Goal: Task Accomplishment & Management: Manage account settings

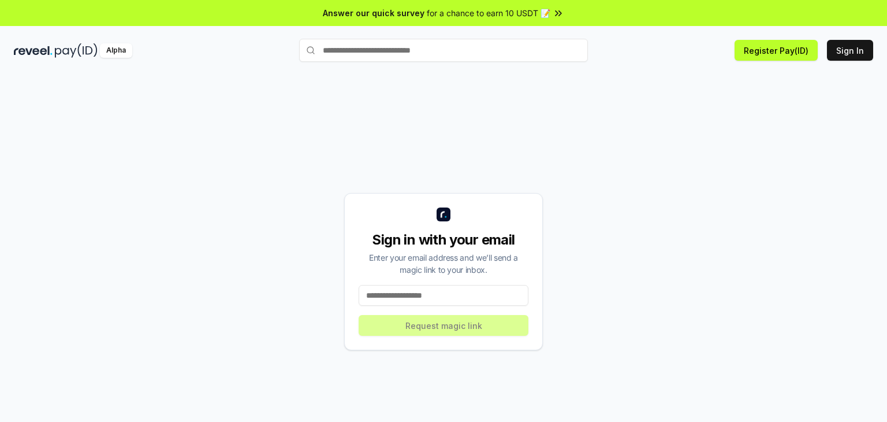
click at [444, 305] on input at bounding box center [444, 295] width 170 height 21
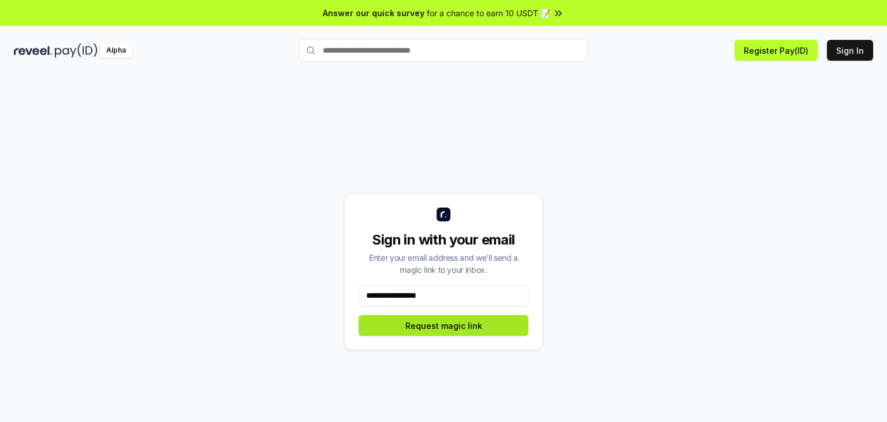
type input "**********"
click at [505, 334] on button "Request magic link" at bounding box center [444, 325] width 170 height 21
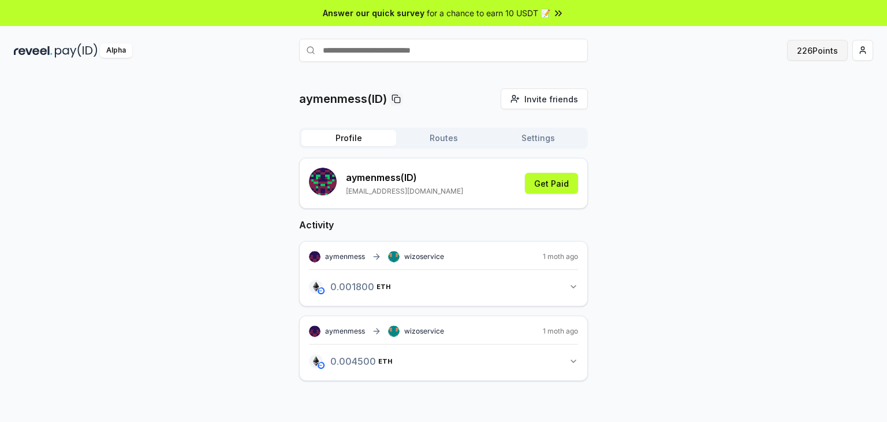
click at [814, 57] on button "226 Points" at bounding box center [817, 50] width 61 height 21
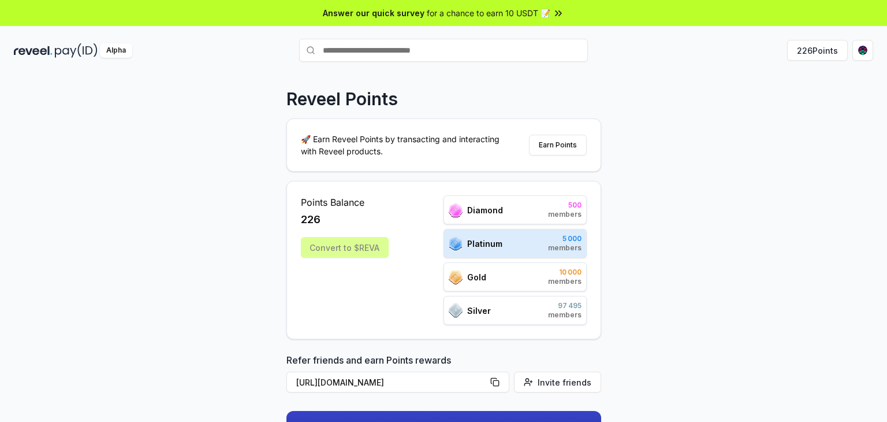
click at [870, 50] on html "Answer our quick survey for a chance to earn 10 USDT 📝 Alpha 226 Points Reveel …" at bounding box center [443, 211] width 887 height 422
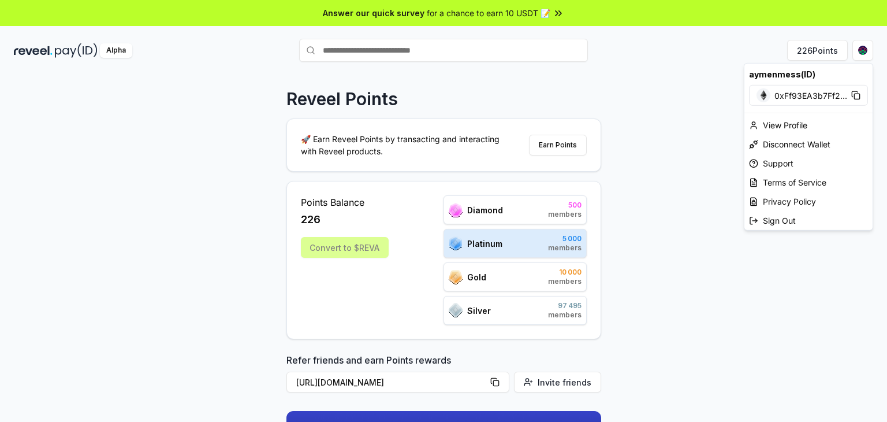
click at [832, 359] on html "Answer our quick survey for a chance to earn 10 USDT 📝 Alpha 226 Points Reveel …" at bounding box center [443, 211] width 887 height 422
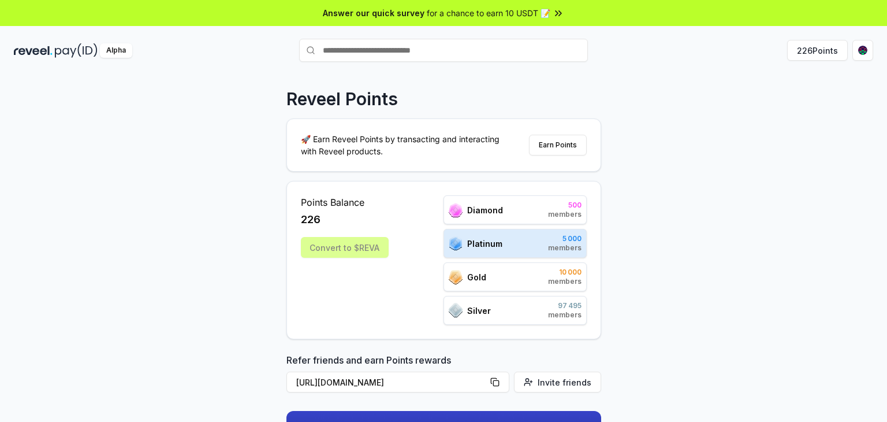
click at [866, 44] on html "Answer our quick survey for a chance to earn 10 USDT 📝 Alpha 226 Points Reveel …" at bounding box center [443, 211] width 887 height 422
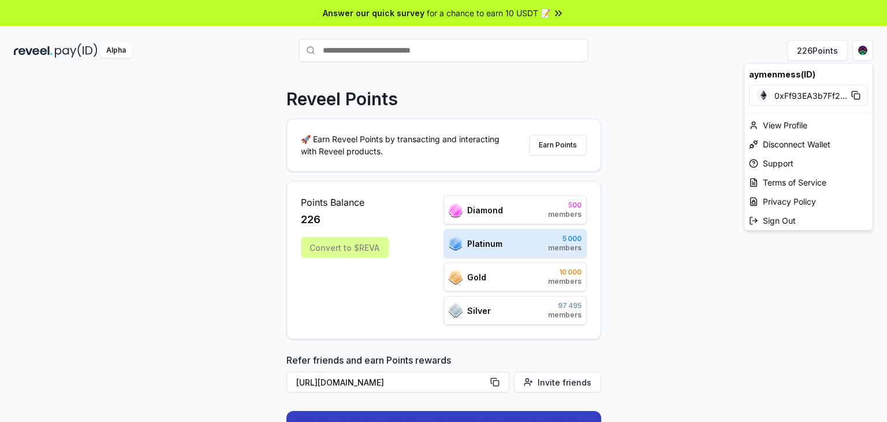
click at [827, 362] on html "Answer our quick survey for a chance to earn 10 USDT 📝 Alpha 226 Points Reveel …" at bounding box center [443, 211] width 887 height 422
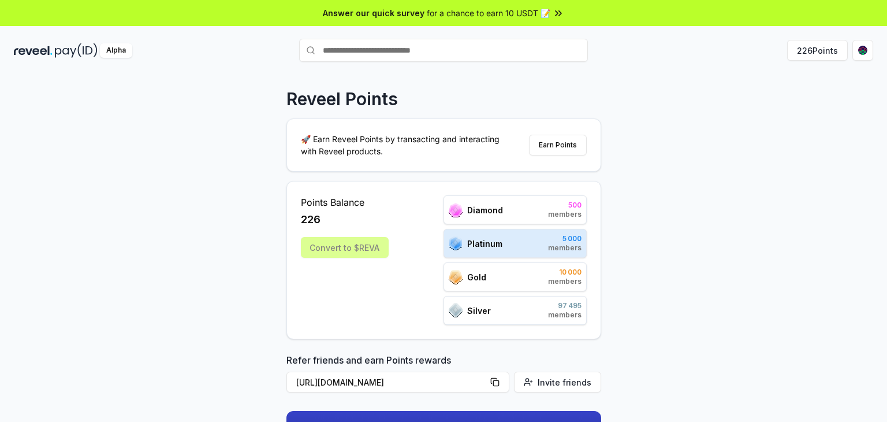
click at [870, 50] on html "Answer our quick survey for a chance to earn 10 USDT 📝 Alpha 226 Points Reveel …" at bounding box center [443, 211] width 887 height 422
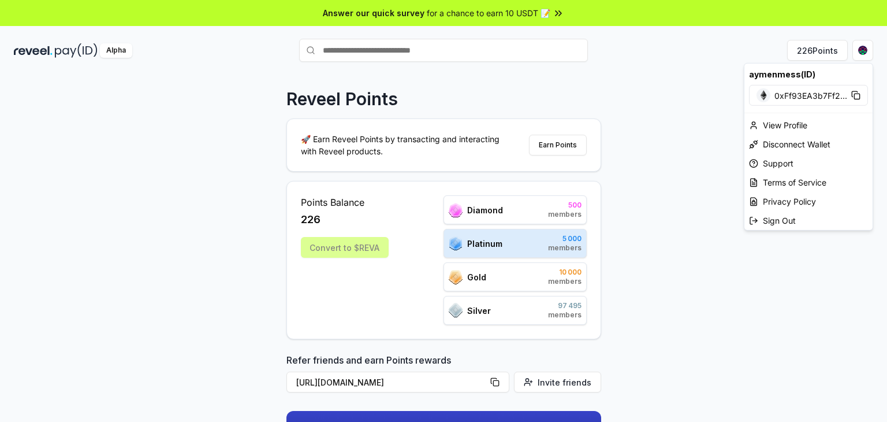
click at [811, 94] on span "0xFf93EA3b7Ff2 ..." at bounding box center [810, 95] width 73 height 12
click at [793, 94] on span "0xFf93EA3b7Ff2 ..." at bounding box center [810, 95] width 73 height 12
click at [779, 338] on html "Answer our quick survey for a chance to earn 10 USDT 📝 Alpha 226 Points Reveel …" at bounding box center [443, 211] width 887 height 422
click at [864, 46] on html "Answer our quick survey for a chance to earn 10 USDT 📝 Alpha 226 Points Reveel …" at bounding box center [443, 211] width 887 height 422
click at [105, 53] on html "Answer our quick survey for a chance to earn 10 USDT 📝 Alpha 226 Points Reveel …" at bounding box center [443, 211] width 887 height 422
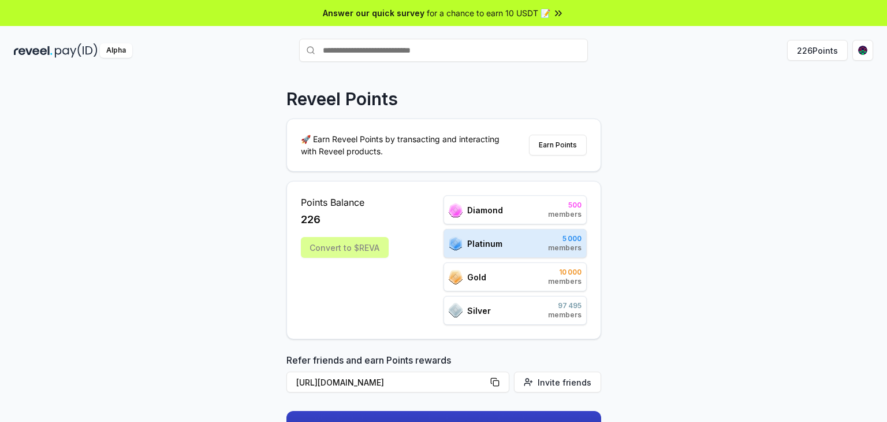
click at [83, 63] on div "Alpha 226 Points" at bounding box center [443, 50] width 887 height 30
click at [81, 51] on img at bounding box center [76, 50] width 43 height 14
click at [147, 44] on div "Alpha" at bounding box center [156, 50] width 285 height 14
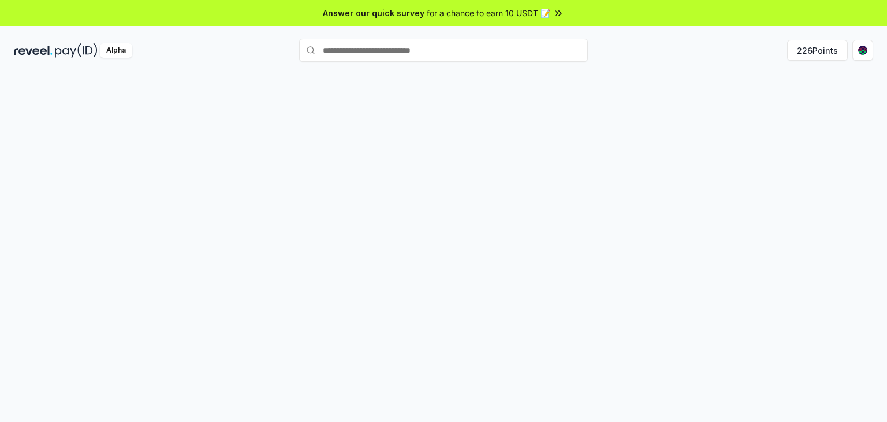
click at [150, 45] on div "Alpha" at bounding box center [156, 50] width 285 height 14
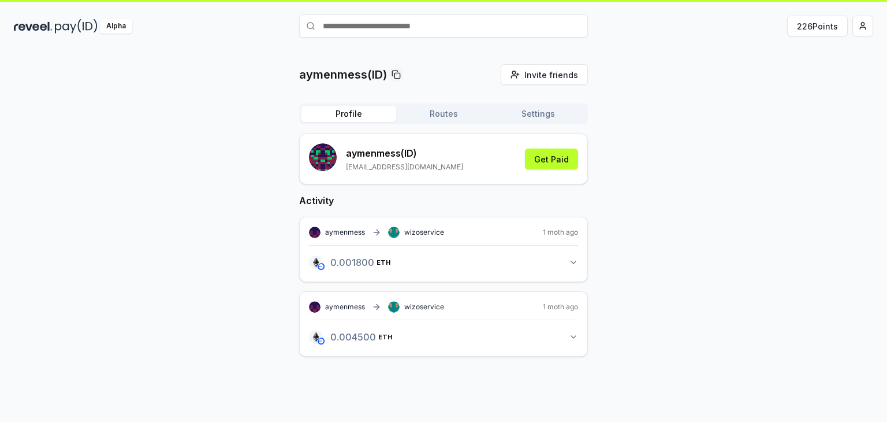
scroll to position [32, 0]
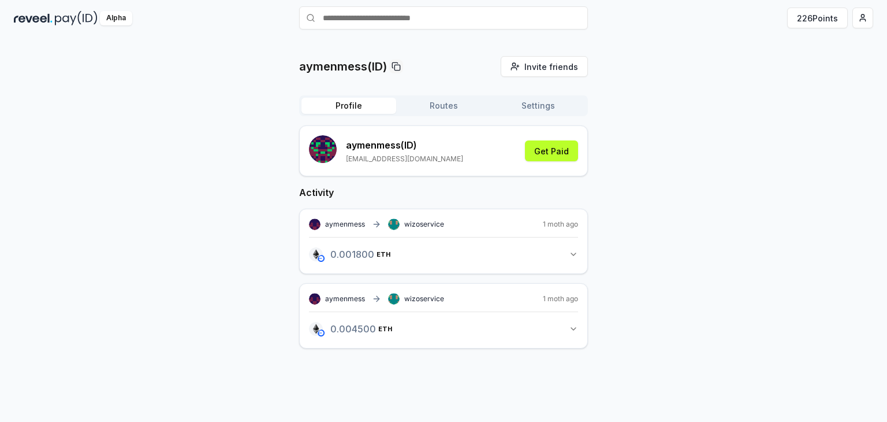
click at [342, 222] on span "aymenmess" at bounding box center [345, 223] width 40 height 9
click at [366, 255] on icon "button" at bounding box center [367, 253] width 7 height 9
click at [353, 254] on span "0.0018 ETH" at bounding box center [359, 253] width 59 height 9
click at [350, 254] on span "0.0018 ETH" at bounding box center [359, 253] width 59 height 9
click at [351, 256] on span "0.0018 ETH" at bounding box center [359, 253] width 59 height 9
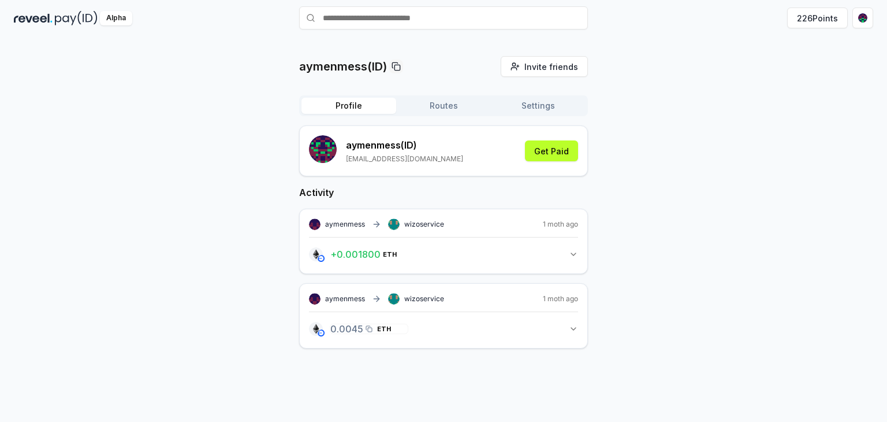
click at [367, 331] on icon "button" at bounding box center [369, 328] width 7 height 9
click at [360, 336] on div "+ 0.004500 ETH 0.0045 ETH" at bounding box center [368, 329] width 83 height 20
click at [573, 335] on button "+ 0.004500 ETH 0.0045 ETH" at bounding box center [443, 329] width 269 height 20
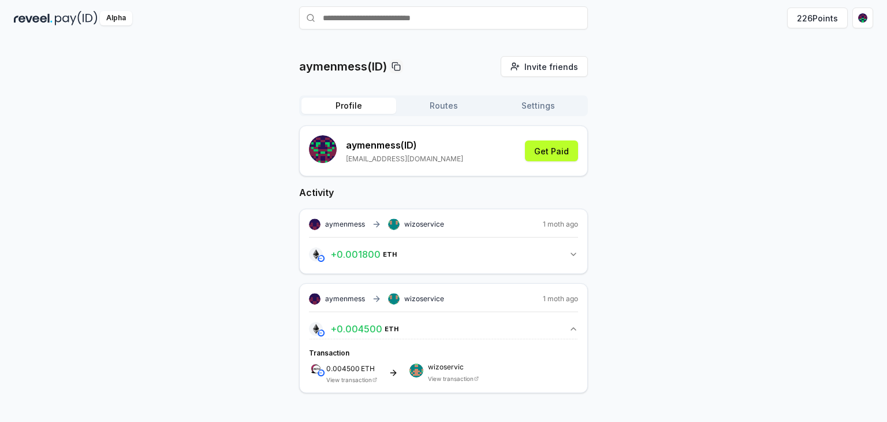
click at [360, 377] on link "View transaction" at bounding box center [349, 379] width 46 height 7
click at [821, 17] on button "226 Points" at bounding box center [817, 18] width 61 height 21
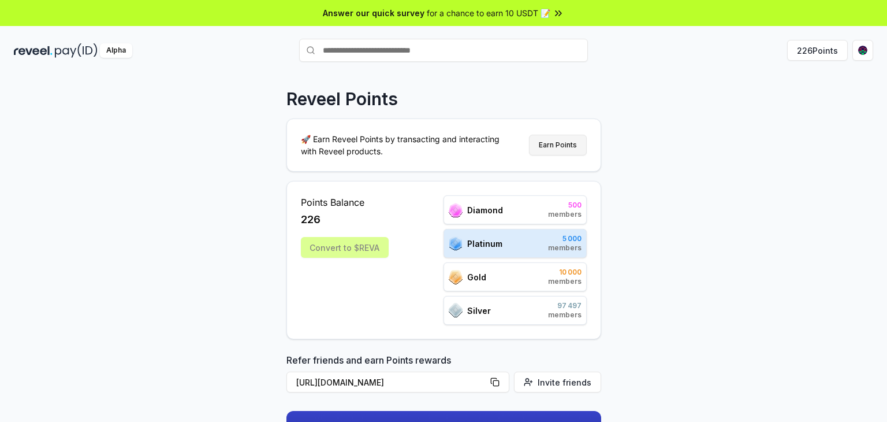
click at [571, 146] on button "Earn Points" at bounding box center [558, 145] width 58 height 21
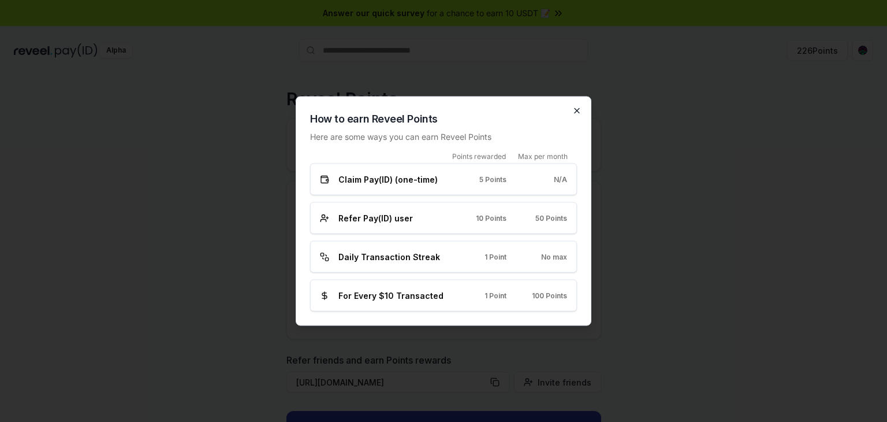
click at [579, 111] on icon "button" at bounding box center [576, 110] width 9 height 9
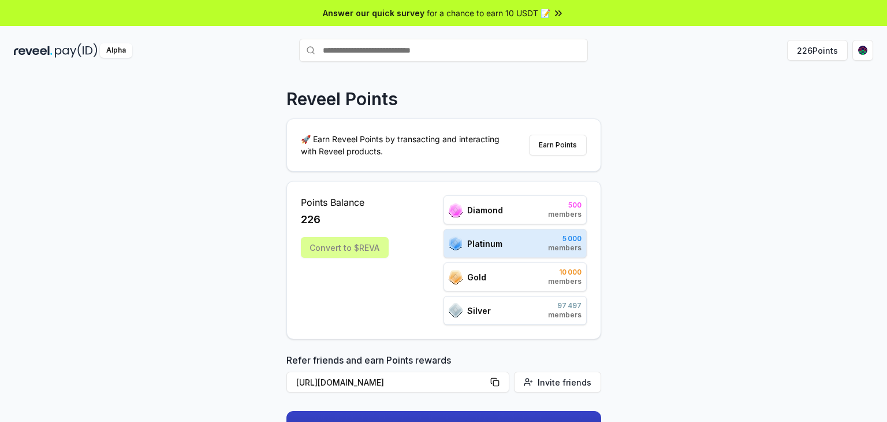
click at [681, 202] on div "Reveel Points 🚀 Earn Reveel Points by transacting and interacting with Reveel p…" at bounding box center [443, 259] width 887 height 389
click at [718, 98] on div "Reveel Points 🚀 Earn Reveel Points by transacting and interacting with Reveel p…" at bounding box center [443, 259] width 887 height 389
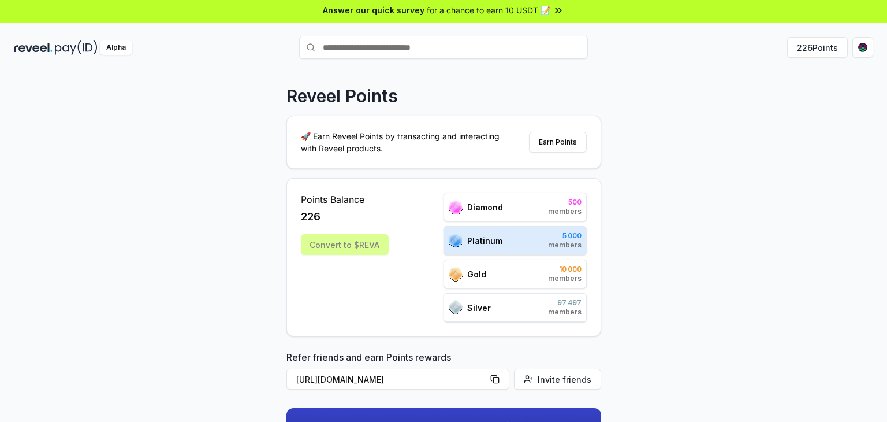
scroll to position [3, 0]
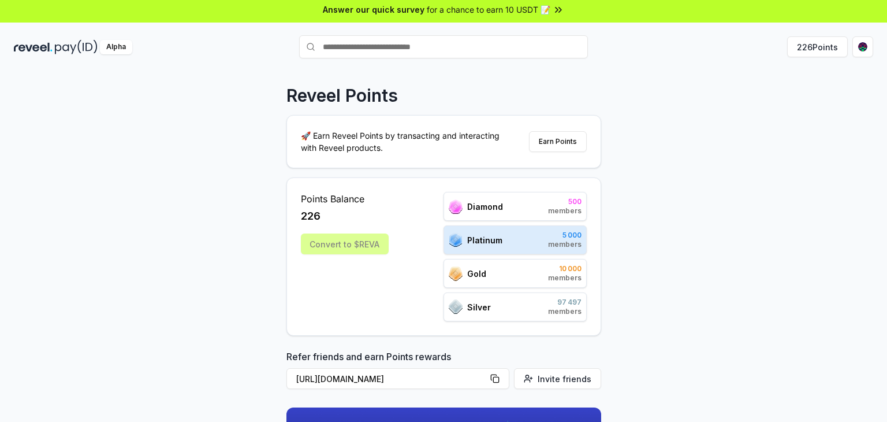
click at [758, 87] on div "Reveel Points 🚀 Earn Reveel Points by transacting and interacting with Reveel p…" at bounding box center [443, 256] width 887 height 389
